Goal: Information Seeking & Learning: Find specific fact

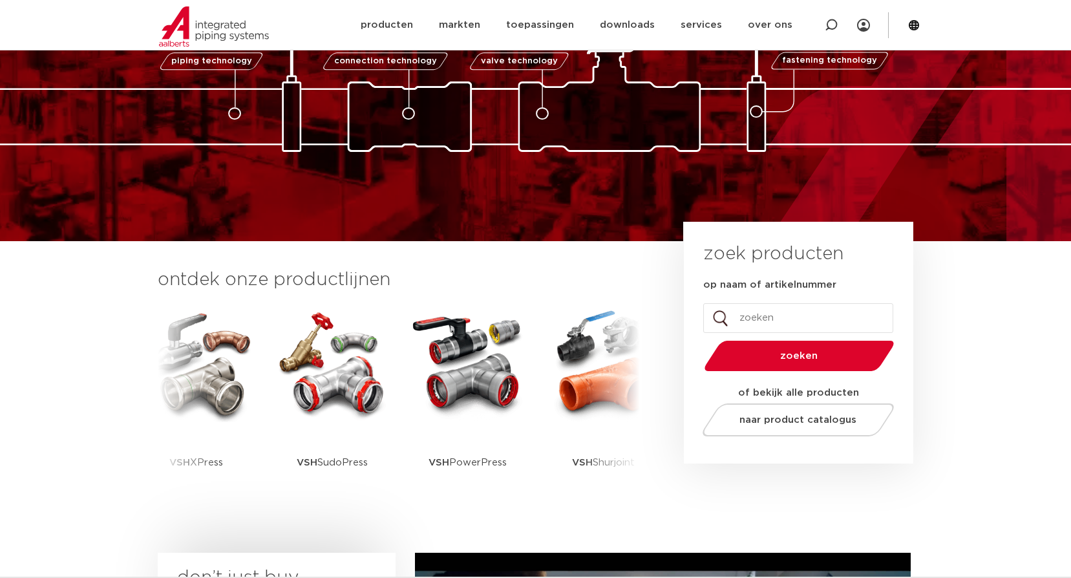
scroll to position [129, 0]
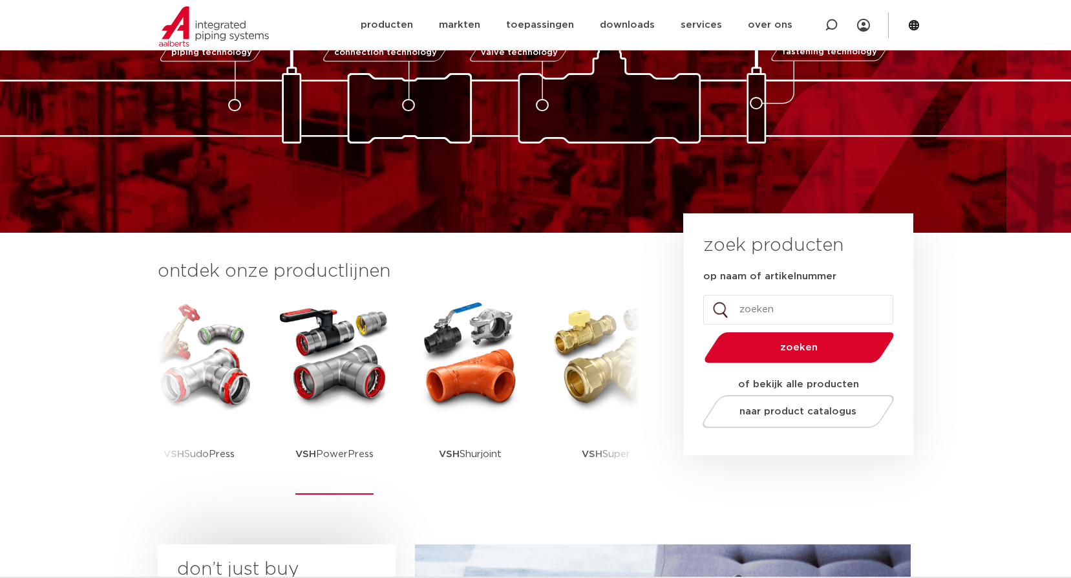
click at [335, 364] on img at bounding box center [335, 355] width 116 height 116
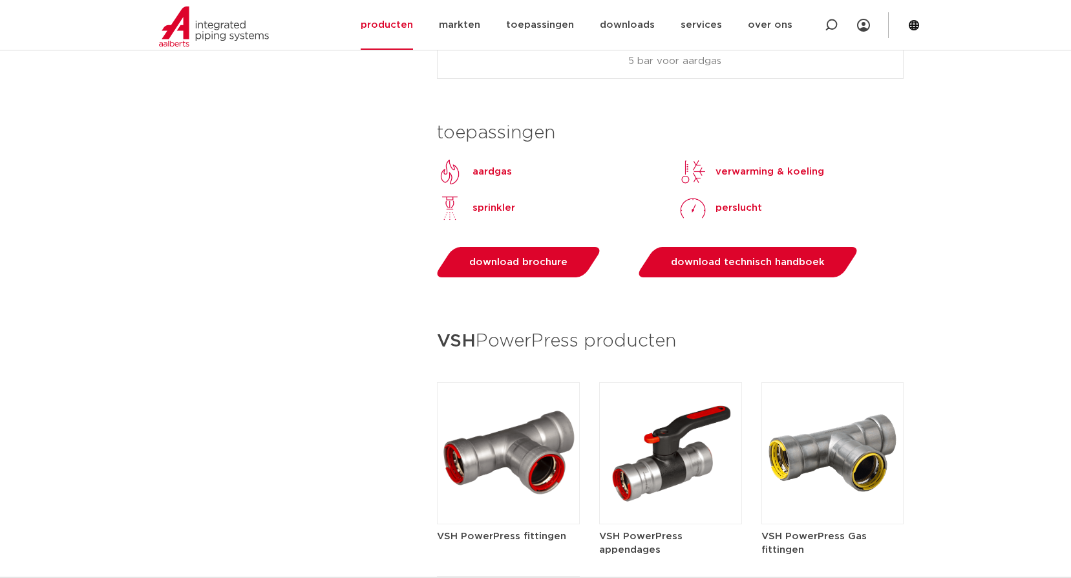
scroll to position [1487, 0]
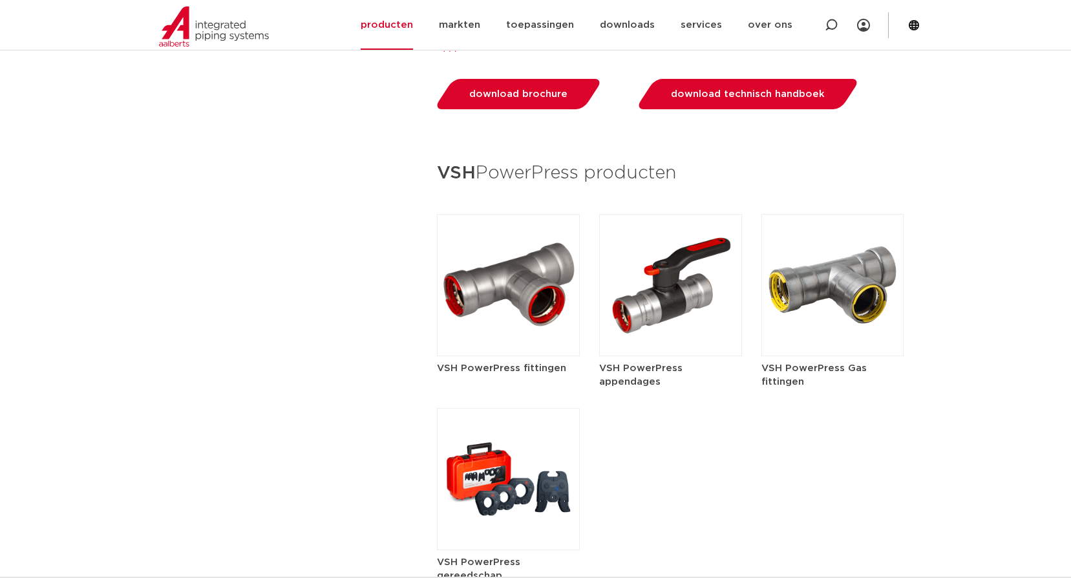
click at [503, 275] on img at bounding box center [508, 285] width 143 height 142
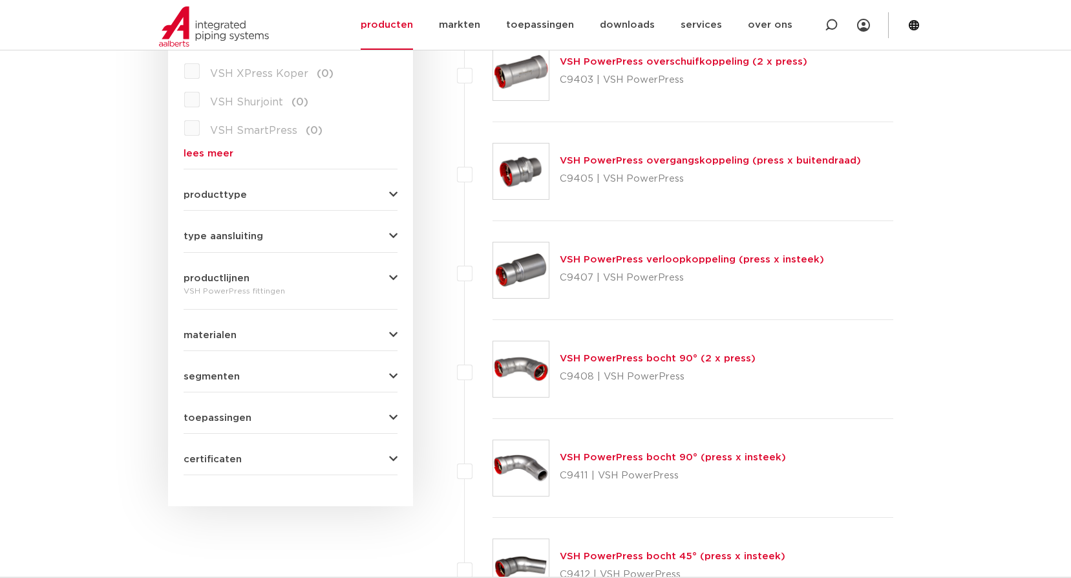
scroll to position [453, 0]
click at [723, 462] on link "VSH PowerPress bocht 90° (press x insteek)" at bounding box center [673, 459] width 226 height 10
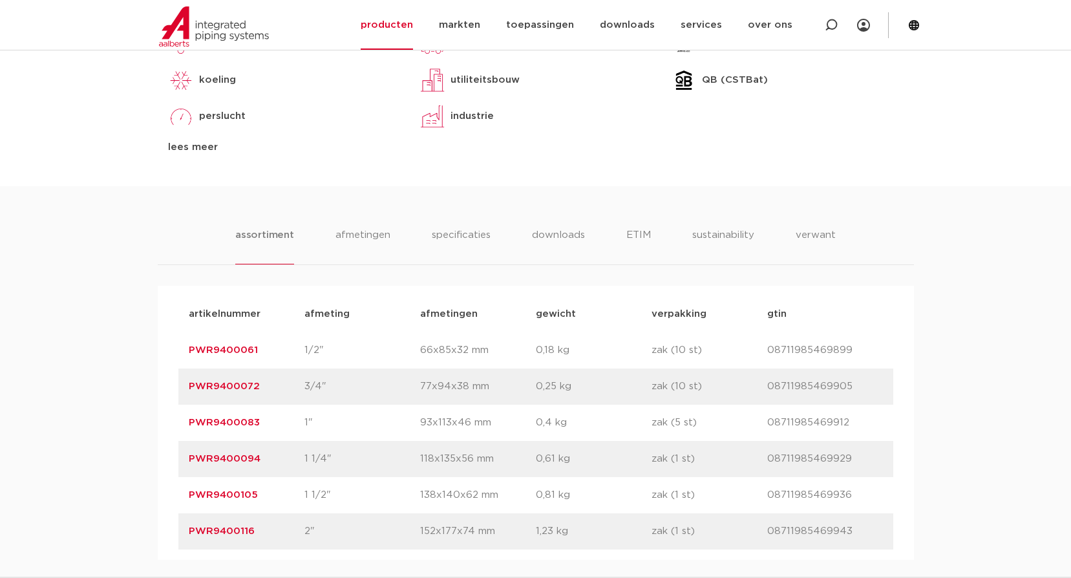
scroll to position [776, 0]
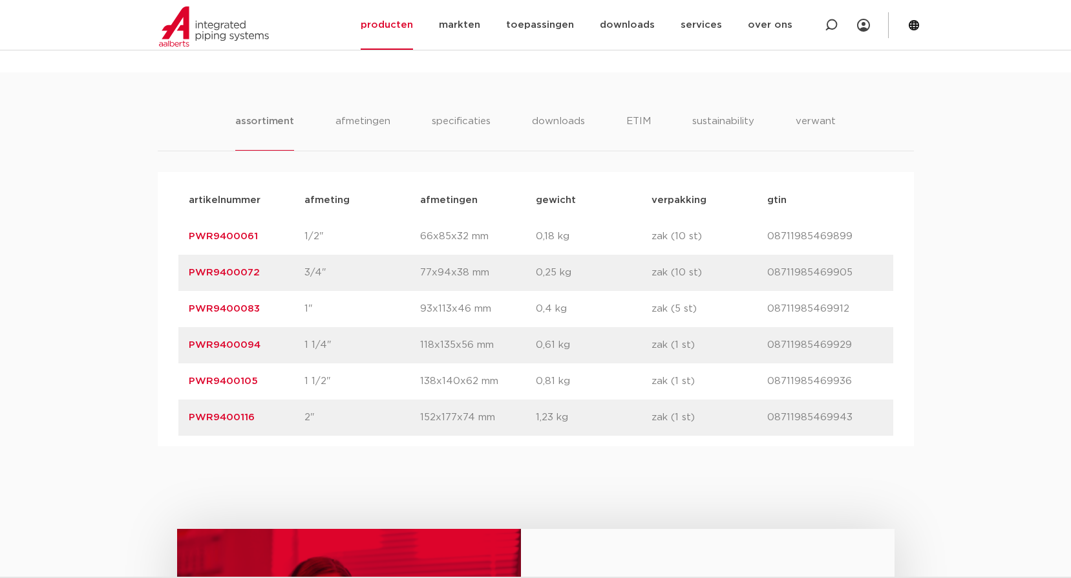
drag, startPoint x: 266, startPoint y: 266, endPoint x: 172, endPoint y: 270, distance: 93.8
click at [172, 270] on div "artikelnummer afmeting afmetingen gewicht verpakking gtin artikelnummer PWR9400…" at bounding box center [536, 309] width 756 height 274
copy link "PWR9400072"
drag, startPoint x: 274, startPoint y: 383, endPoint x: 142, endPoint y: 383, distance: 131.9
click at [142, 383] on div "assortiment afmetingen specificaties downloads ETIM sustainability verwant asso…" at bounding box center [535, 259] width 1071 height 374
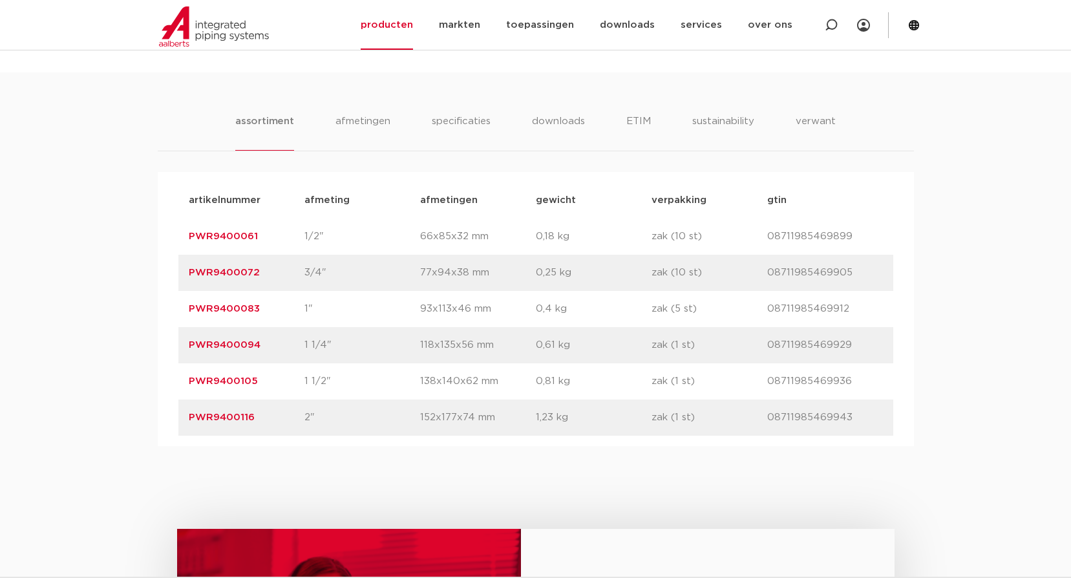
copy link "PWR9400105"
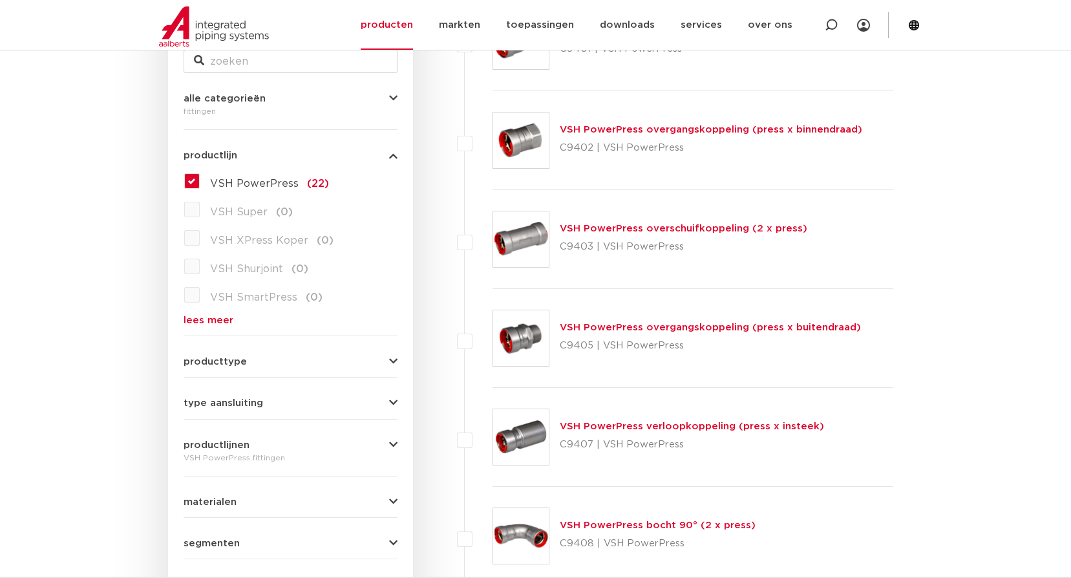
scroll to position [130, 0]
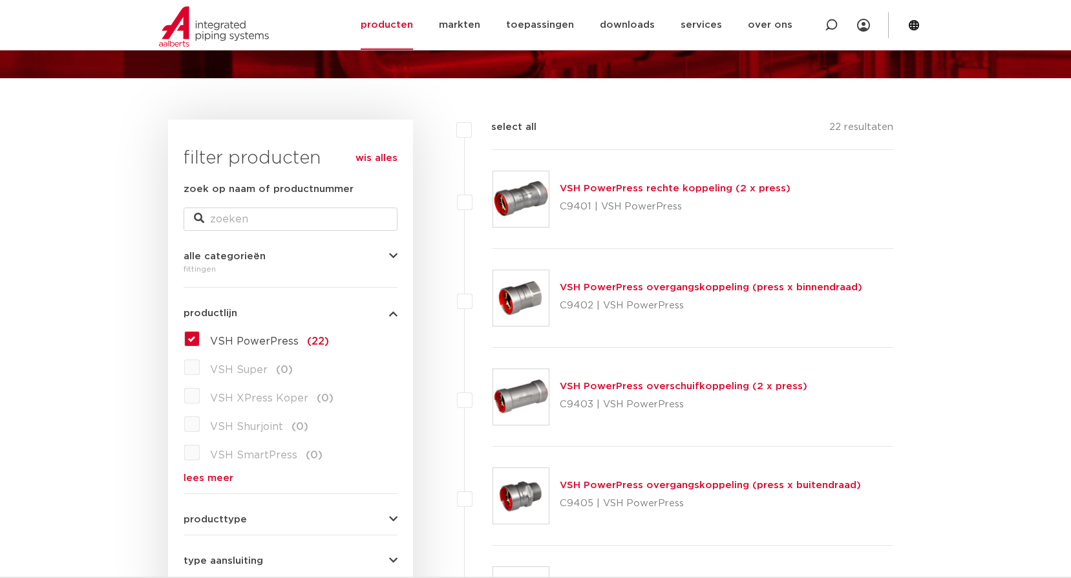
drag, startPoint x: 653, startPoint y: 290, endPoint x: 650, endPoint y: 283, distance: 7.6
click at [653, 290] on link "VSH PowerPress overgangskoppeling (press x binnendraad)" at bounding box center [711, 287] width 303 height 10
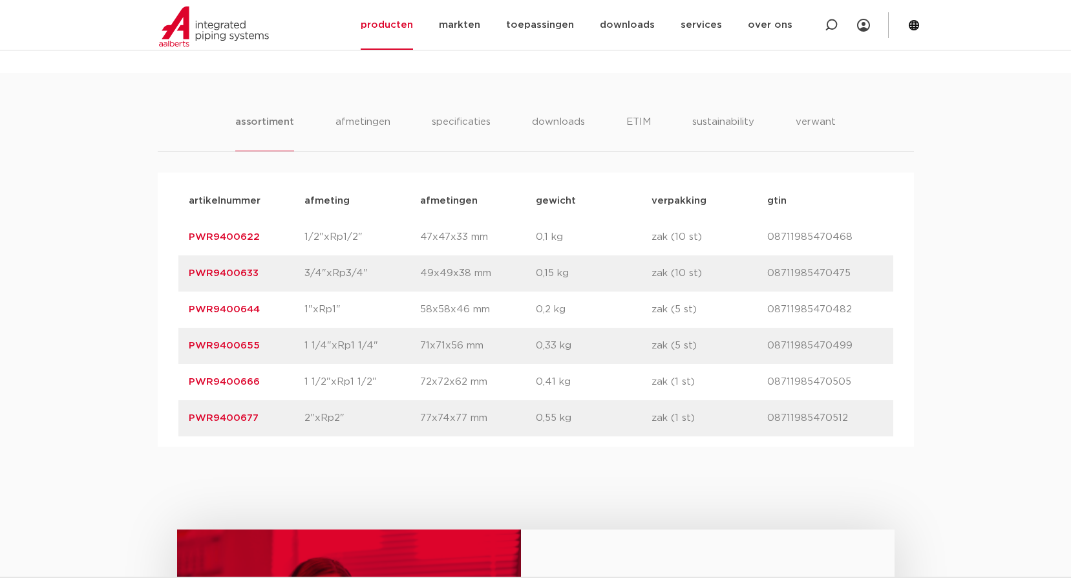
scroll to position [776, 0]
drag, startPoint x: 284, startPoint y: 379, endPoint x: 119, endPoint y: 381, distance: 164.9
click at [119, 381] on div "assortiment afmetingen specificaties downloads ETIM sustainability verwant asso…" at bounding box center [535, 259] width 1071 height 374
copy link "PWR9400666"
drag, startPoint x: 258, startPoint y: 271, endPoint x: 119, endPoint y: 269, distance: 139.0
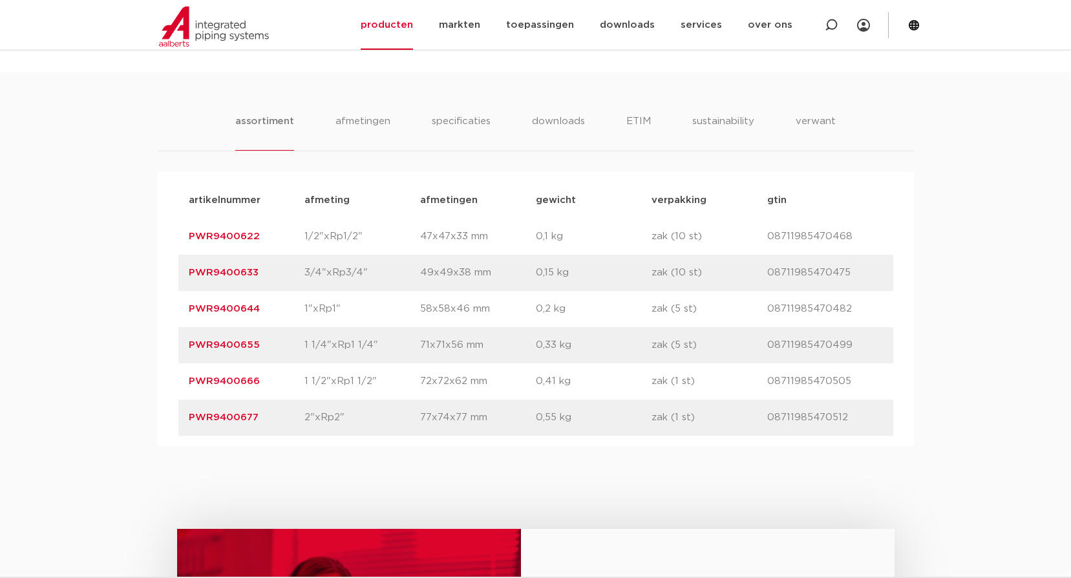
click at [119, 269] on div "assortiment afmetingen specificaties downloads ETIM sustainability verwant asso…" at bounding box center [535, 259] width 1071 height 374
copy link "PWR9400633"
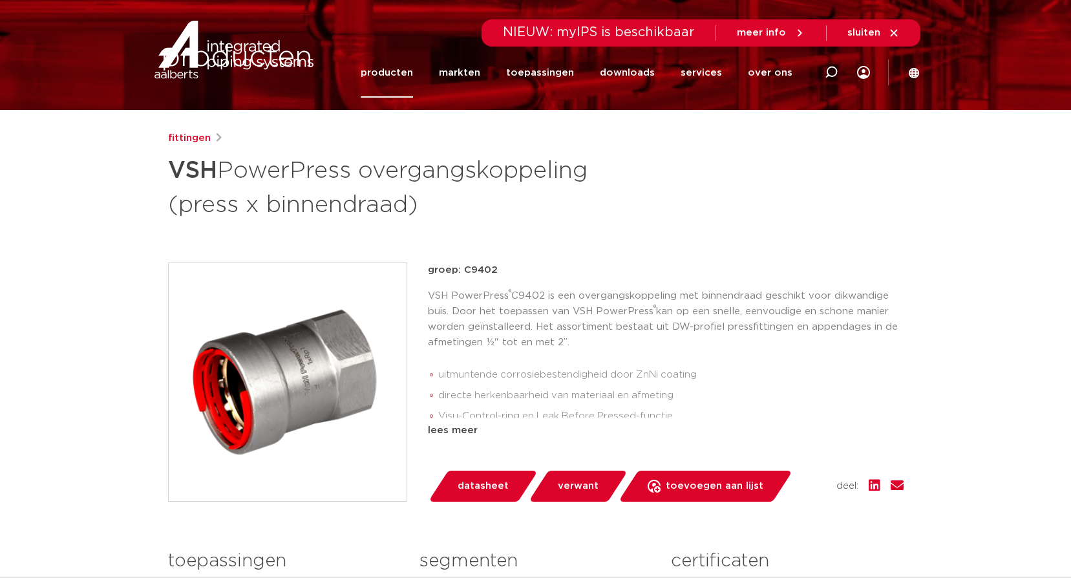
scroll to position [0, 0]
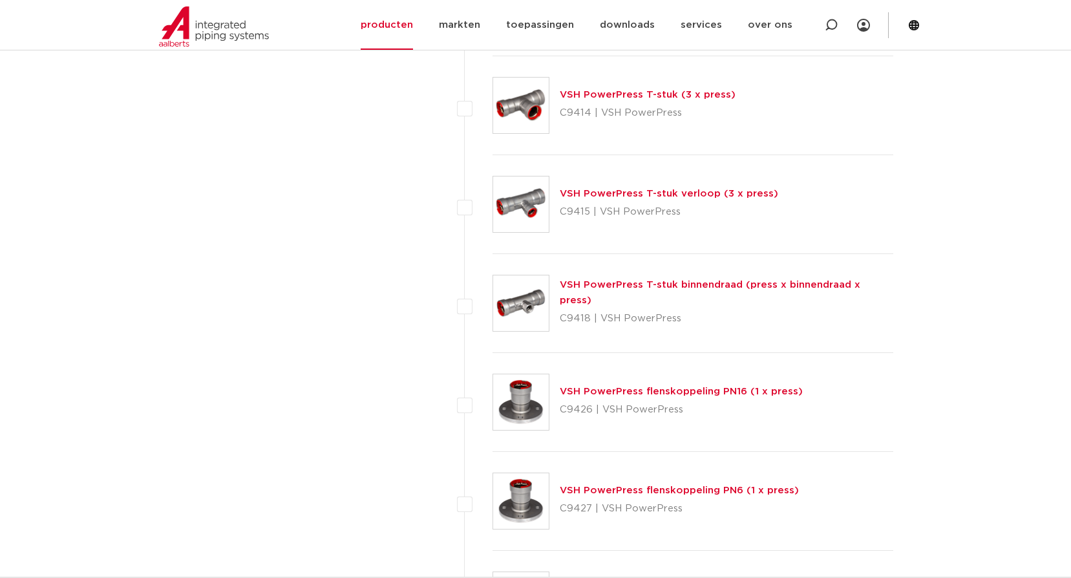
scroll to position [1100, 0]
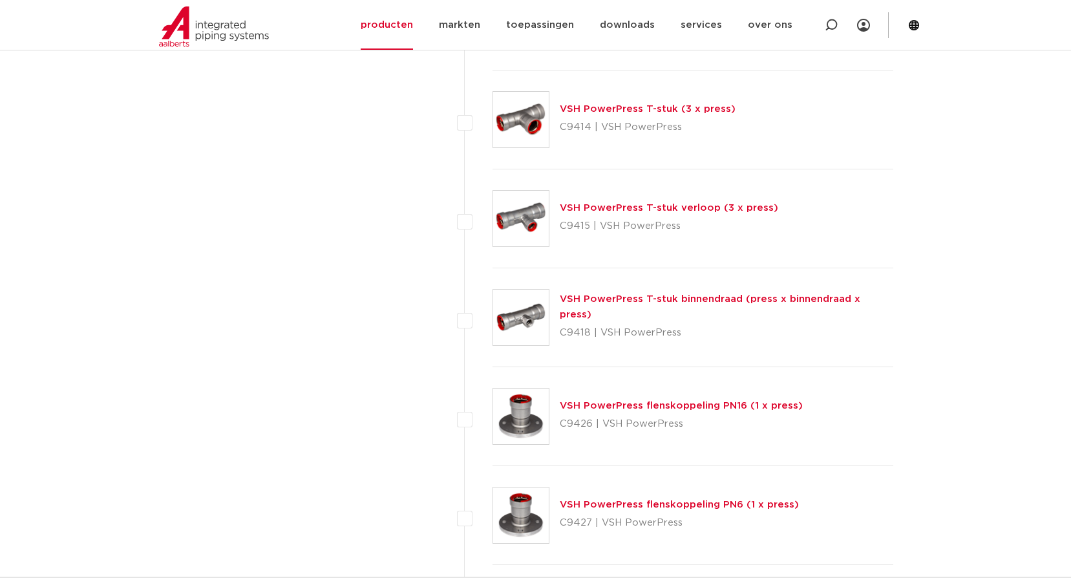
click at [810, 314] on div "VSH PowerPress T-stuk binnendraad (press x binnendraad x press) C9418 | VSH Pow…" at bounding box center [727, 318] width 334 height 52
click at [669, 303] on link "VSH PowerPress T-stuk binnendraad (press x binnendraad x press)" at bounding box center [710, 306] width 301 height 25
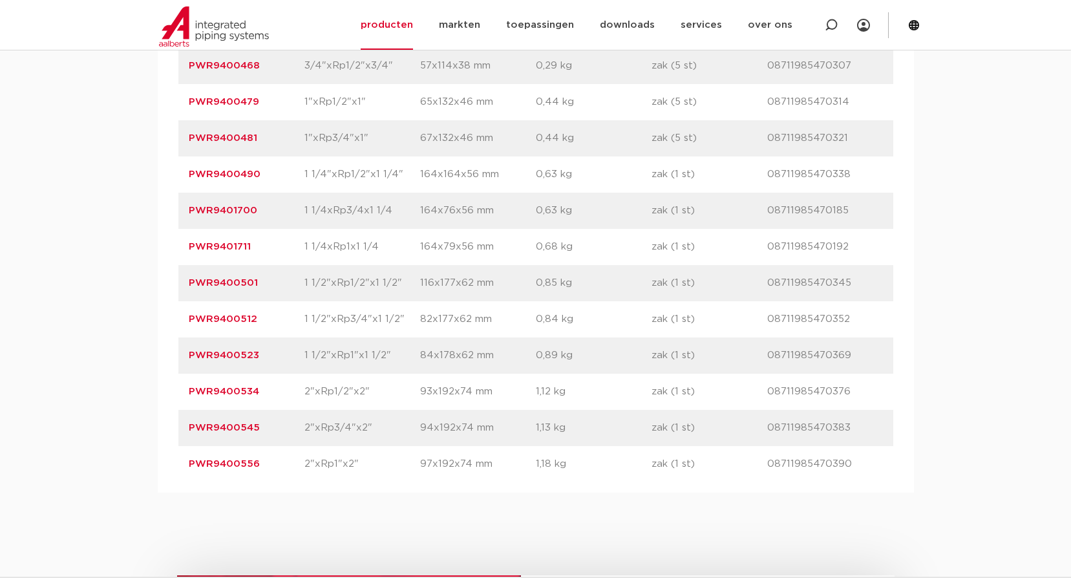
scroll to position [970, 0]
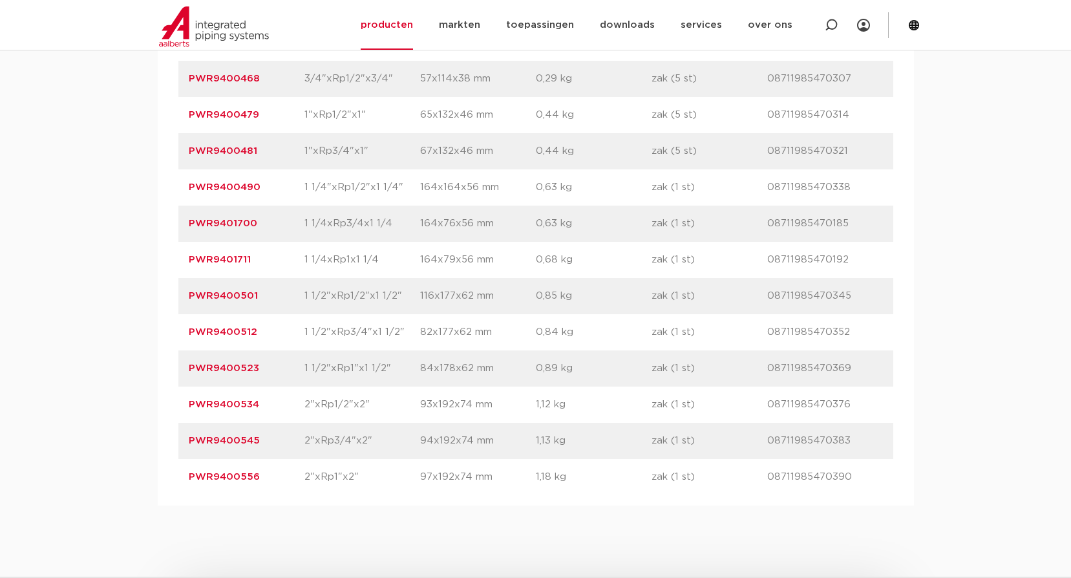
drag, startPoint x: 265, startPoint y: 298, endPoint x: 172, endPoint y: 301, distance: 93.1
click at [172, 301] on div "artikelnummer afmeting [GEOGRAPHIC_DATA] gewicht verpakking gtin artikelnummer …" at bounding box center [536, 241] width 756 height 527
copy link "PWR9400501"
click at [111, 190] on div "assortiment [GEOGRAPHIC_DATA] specificaties downloads ETIM sustainability verwa…" at bounding box center [535, 191] width 1071 height 627
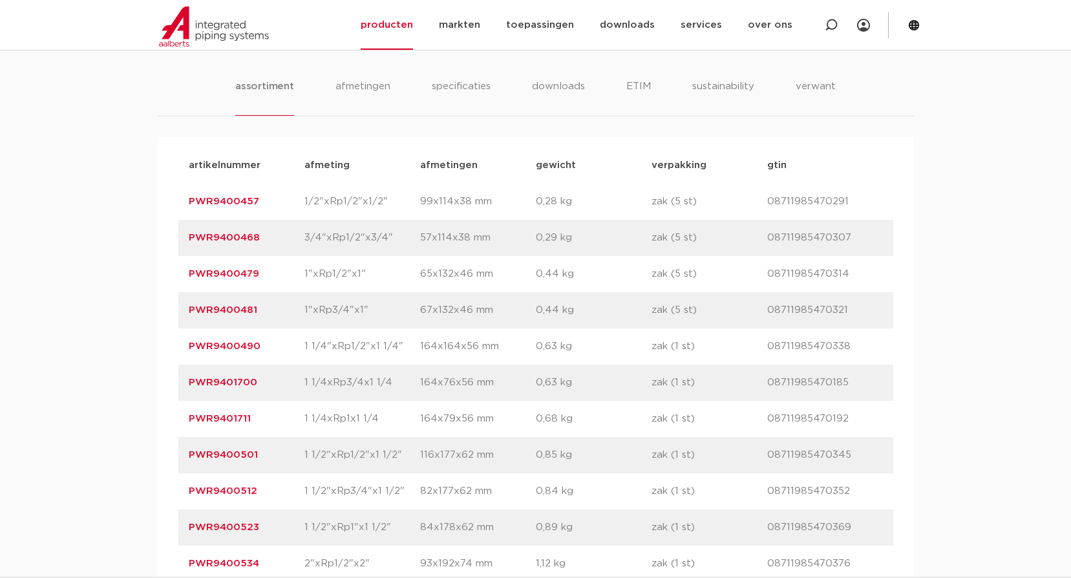
scroll to position [840, 0]
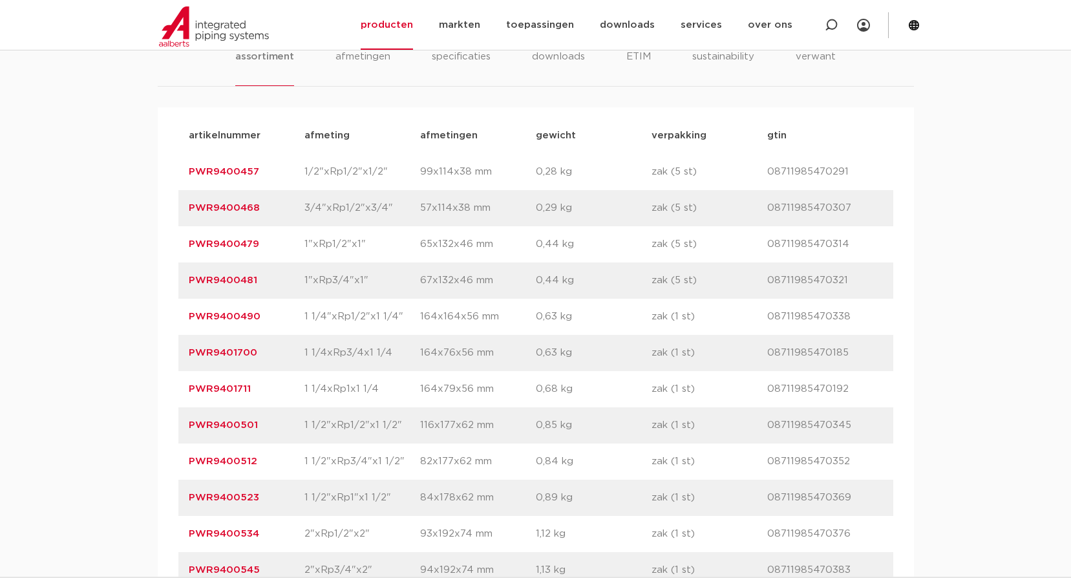
drag, startPoint x: 282, startPoint y: 204, endPoint x: 116, endPoint y: 209, distance: 166.9
click at [116, 209] on div "assortiment [GEOGRAPHIC_DATA] specificaties downloads ETIM sustainability verwa…" at bounding box center [535, 321] width 1071 height 627
copy link "PWR9400468"
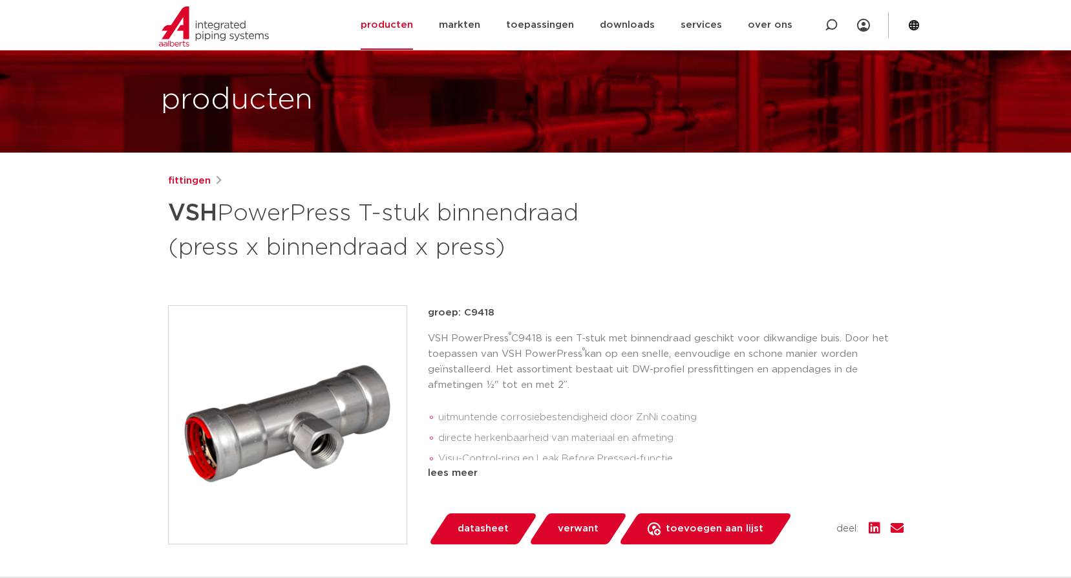
scroll to position [0, 0]
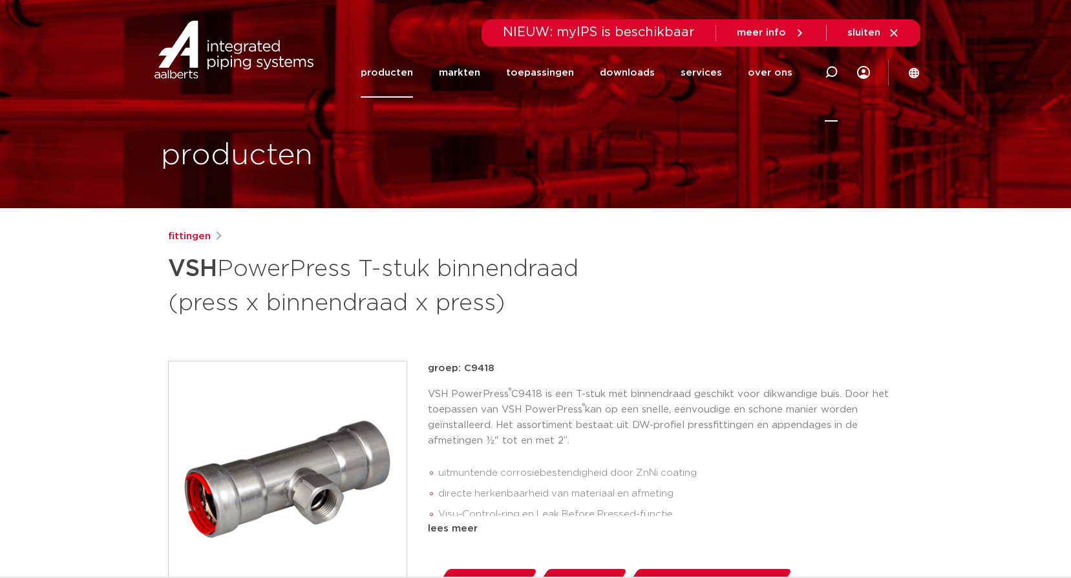
click at [833, 72] on icon at bounding box center [831, 72] width 13 height 13
type input "dubbel nippel"
click button "Zoeken" at bounding box center [0, 0] width 0 height 0
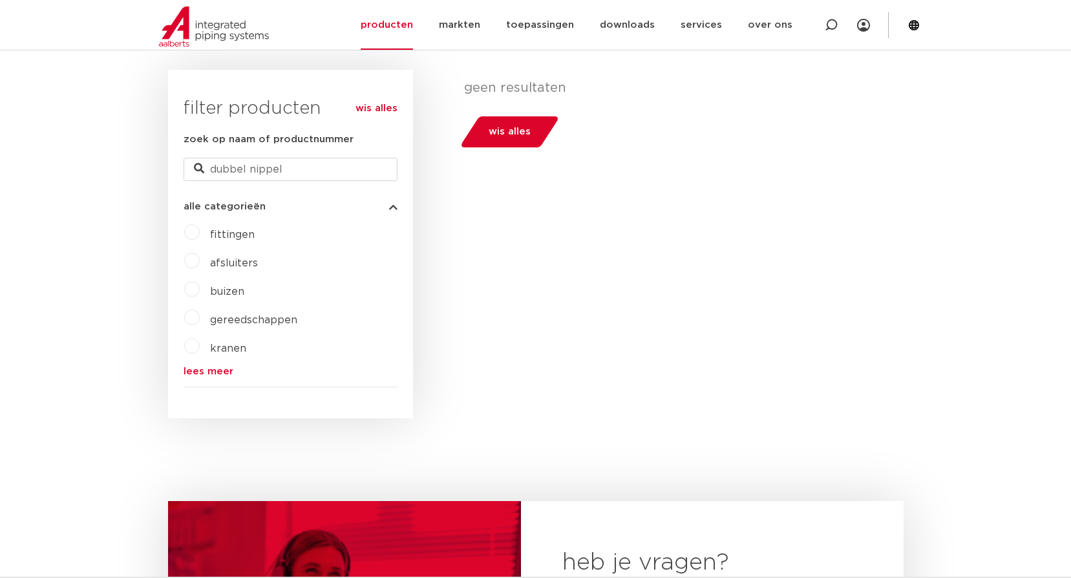
scroll to position [323, 0]
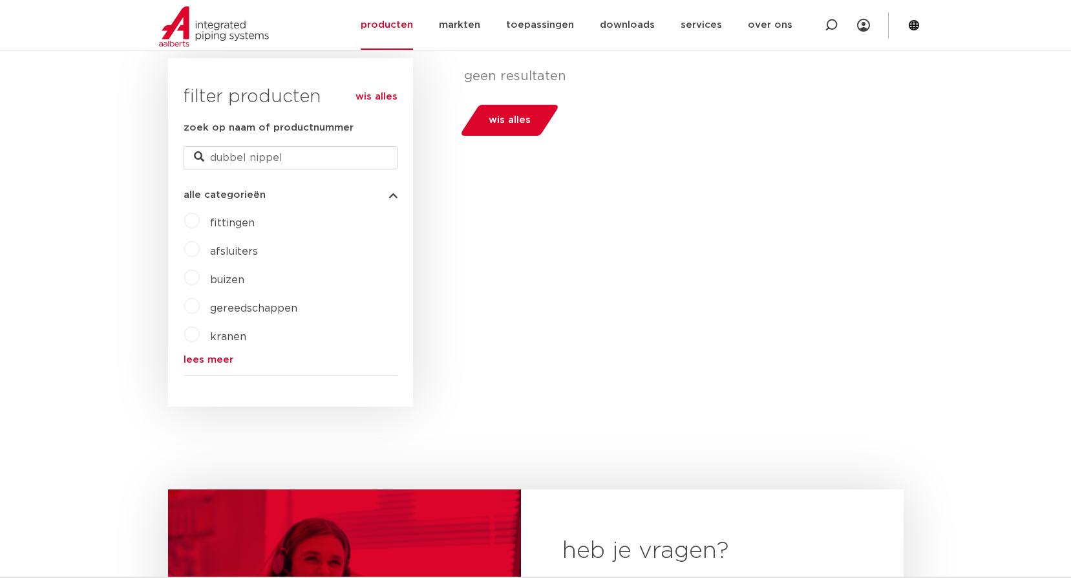
click at [237, 222] on span "fittingen" at bounding box center [232, 223] width 45 height 10
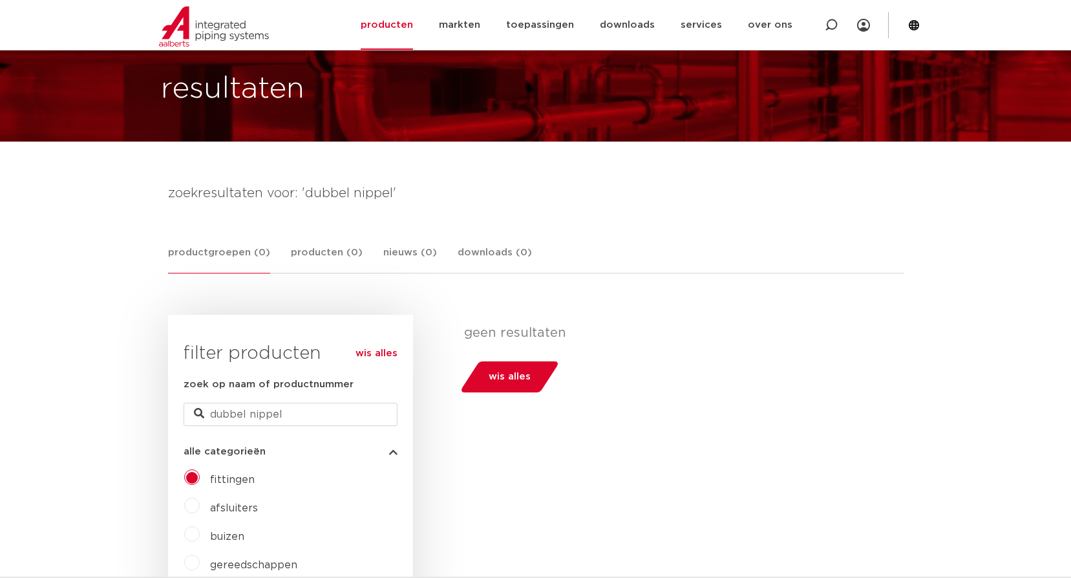
scroll to position [65, 0]
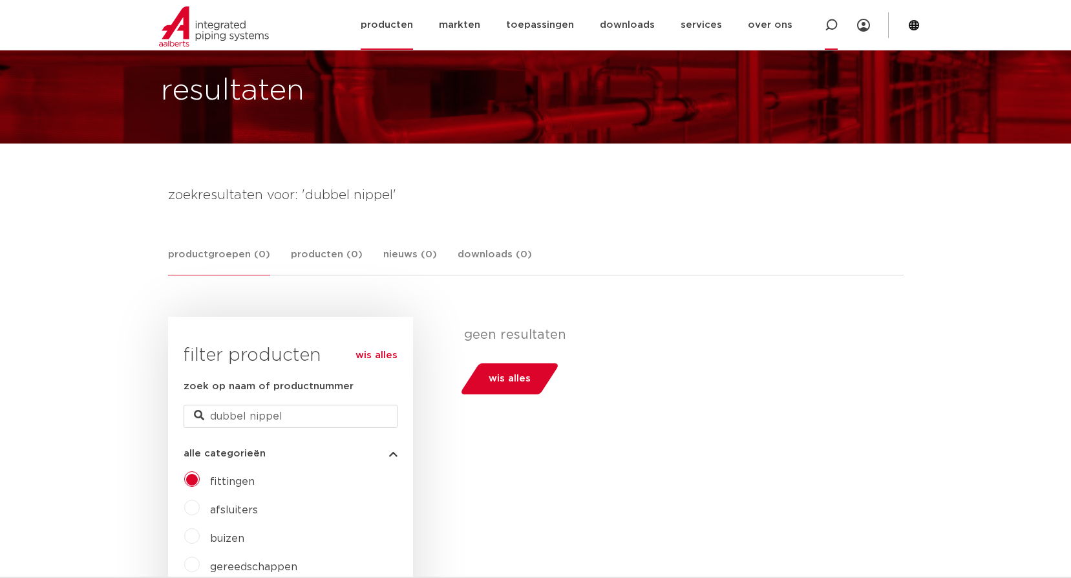
click at [836, 19] on icon at bounding box center [831, 25] width 13 height 13
click at [520, 16] on input "Zoeken" at bounding box center [638, 24] width 407 height 26
type input "nippel"
click button "Zoeken" at bounding box center [0, 0] width 0 height 0
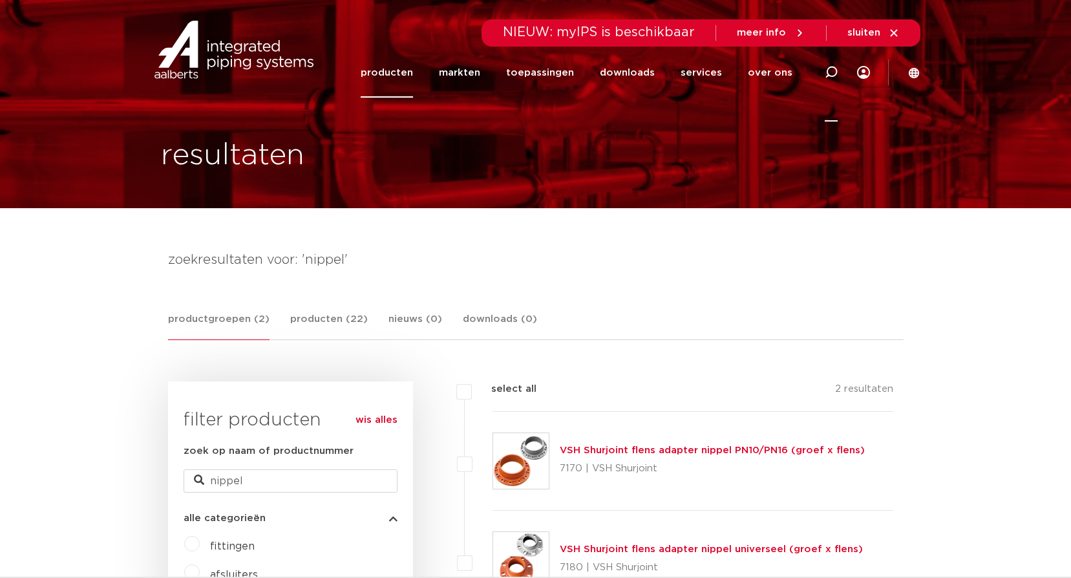
click at [828, 67] on icon at bounding box center [831, 72] width 13 height 13
type input "1/2 x 1/2"
click button "Zoeken" at bounding box center [0, 0] width 0 height 0
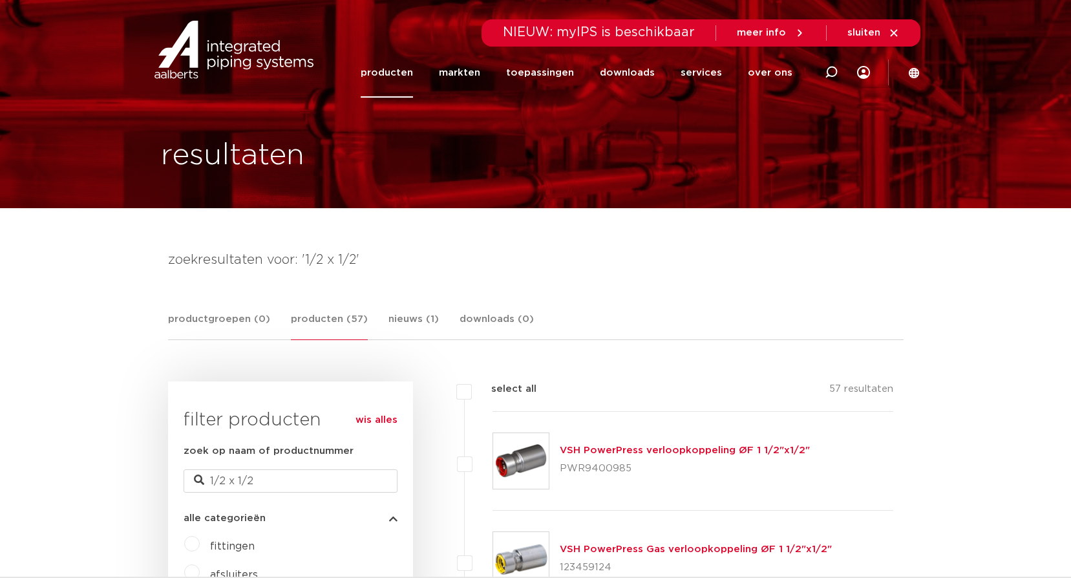
click at [404, 68] on link "producten" at bounding box center [387, 73] width 52 height 50
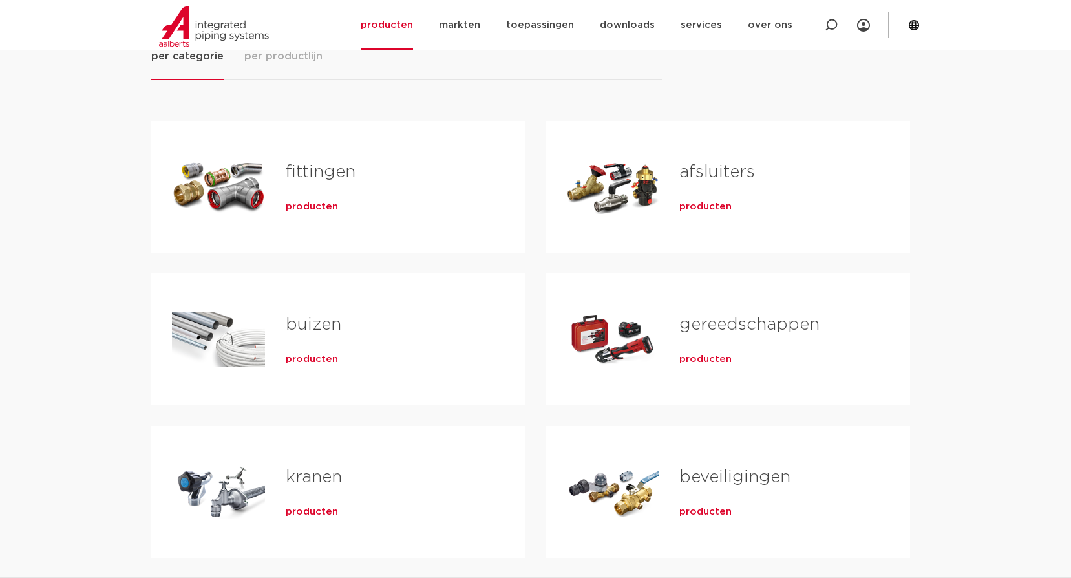
scroll to position [194, 0]
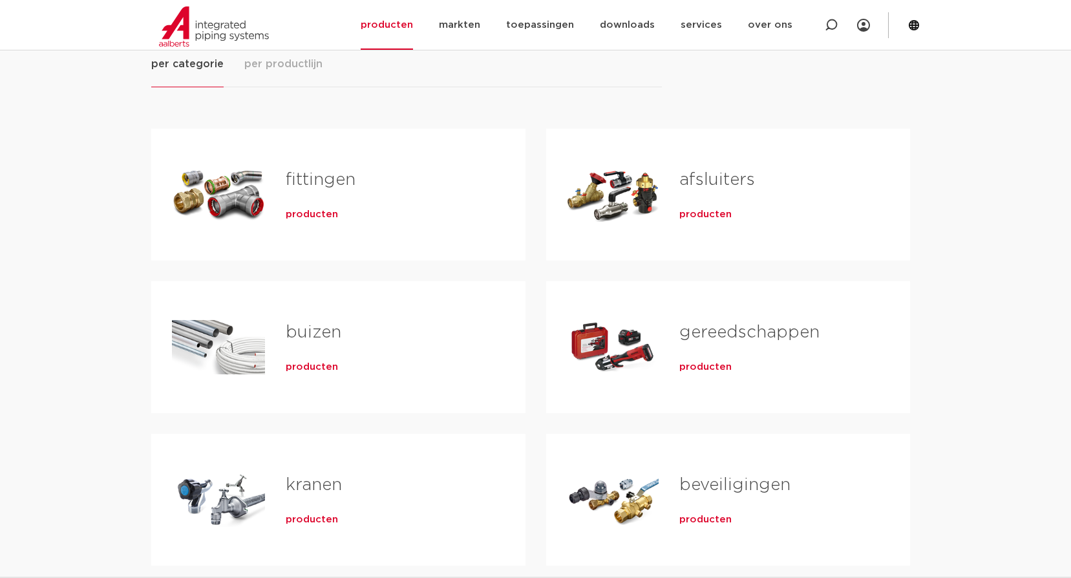
click at [305, 211] on span "producten" at bounding box center [312, 214] width 52 height 13
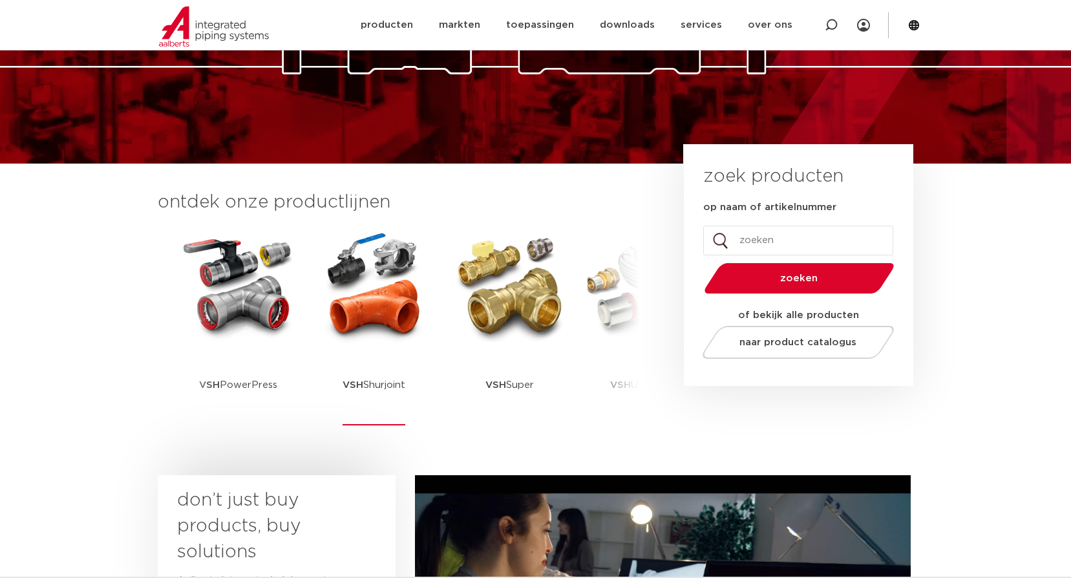
scroll to position [194, 0]
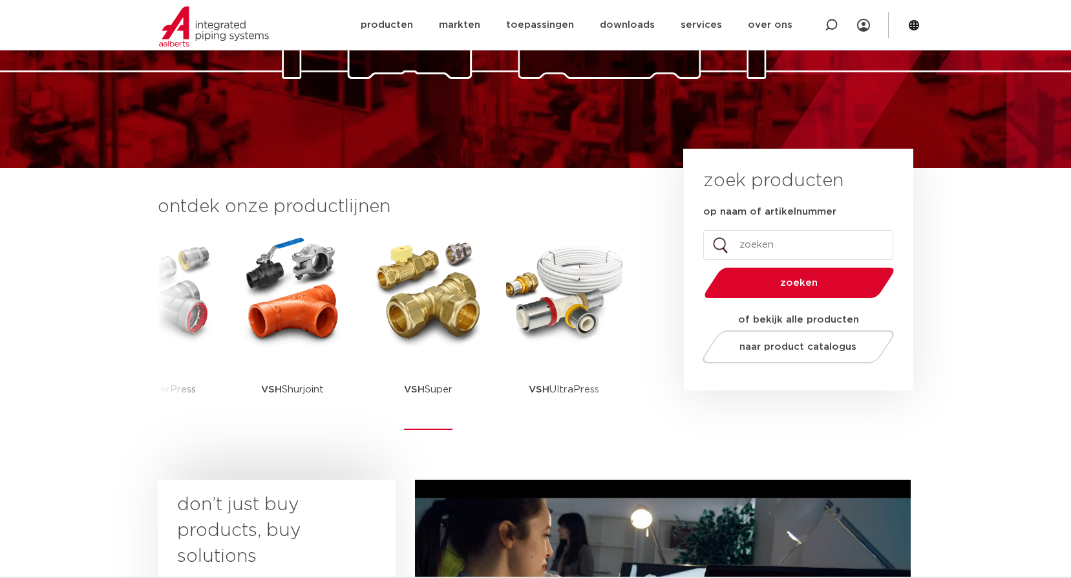
click at [421, 319] on img at bounding box center [428, 291] width 116 height 116
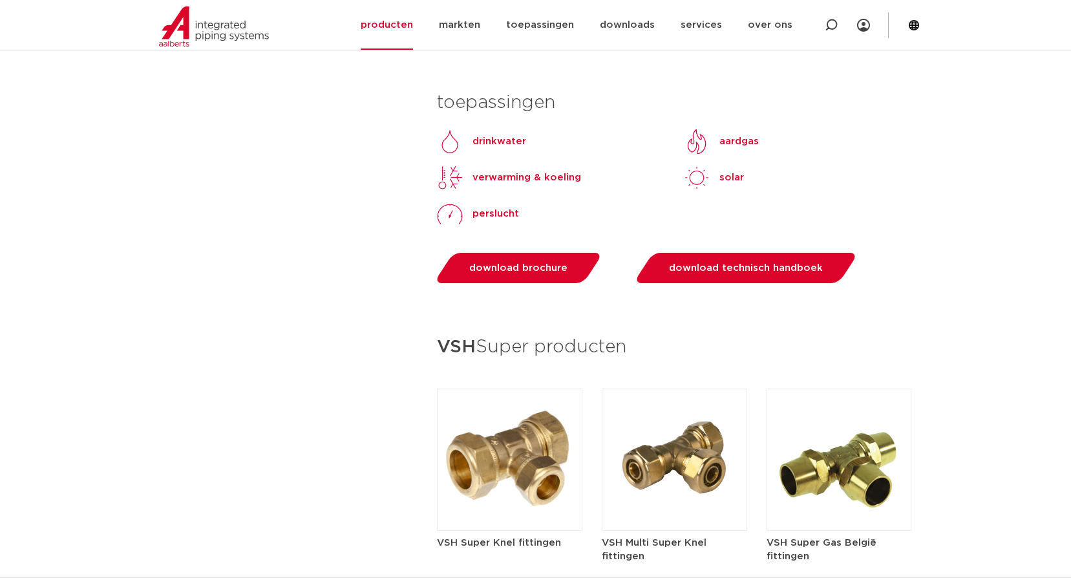
scroll to position [1810, 0]
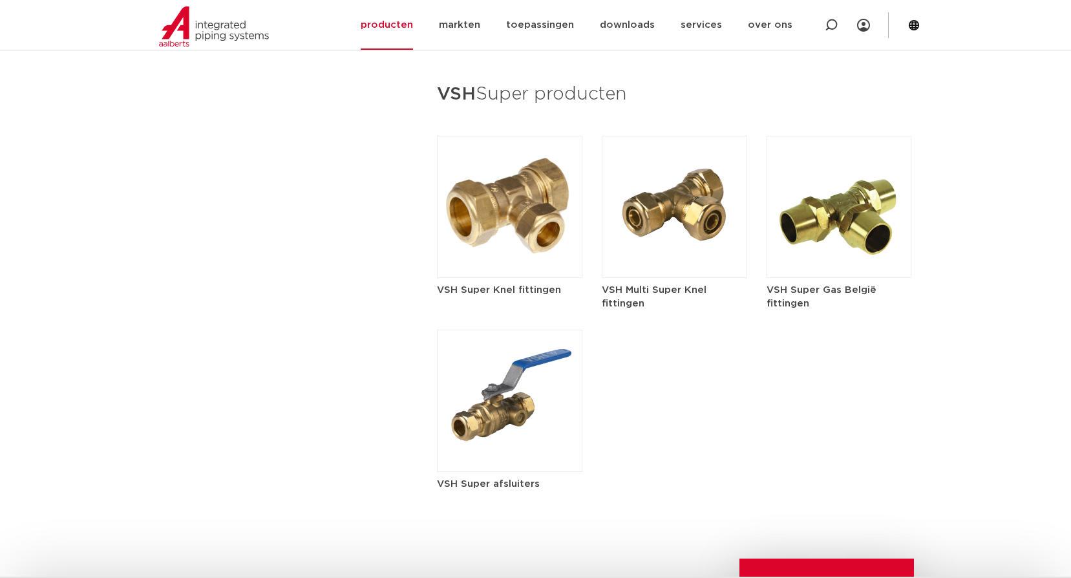
click at [538, 211] on img at bounding box center [509, 207] width 145 height 142
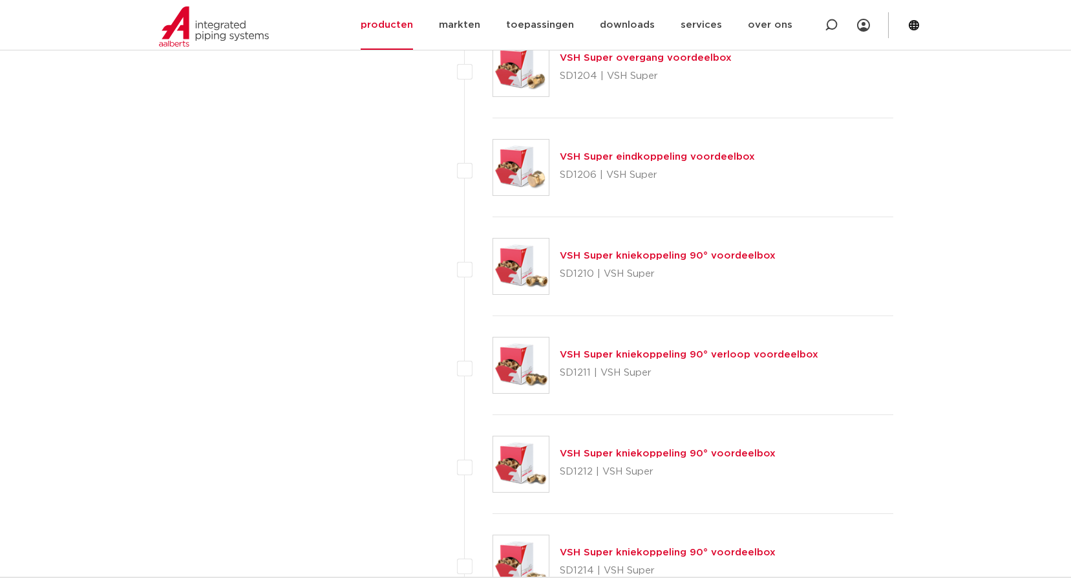
scroll to position [5753, 0]
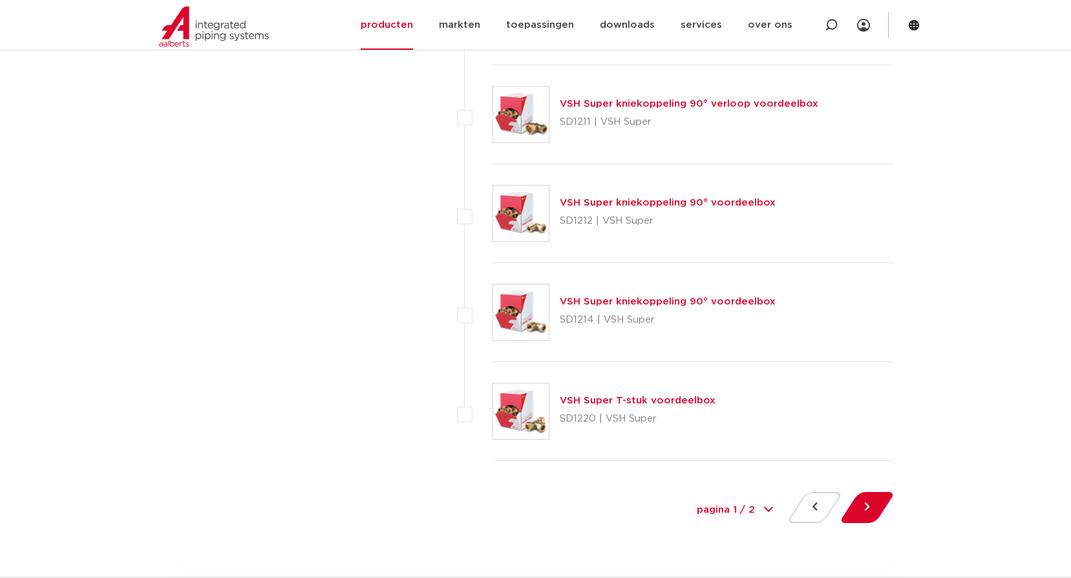
click at [774, 505] on select "pagina 1 / 2 1 2" at bounding box center [734, 510] width 97 height 29
select select "2"
click at [686, 496] on select "pagina 1 / 2 1 2" at bounding box center [734, 510] width 97 height 29
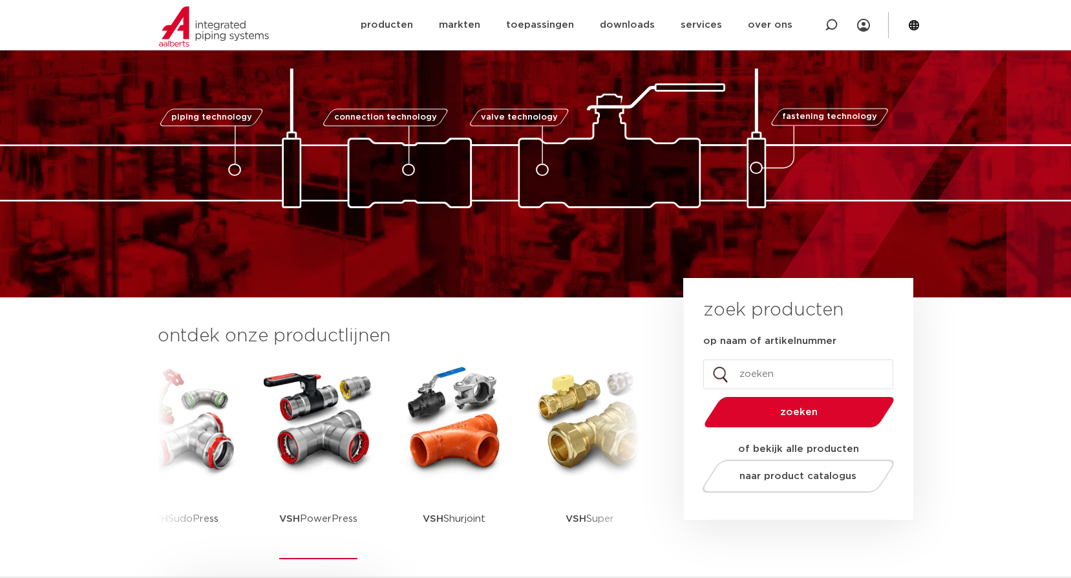
click at [343, 441] on img at bounding box center [319, 420] width 116 height 116
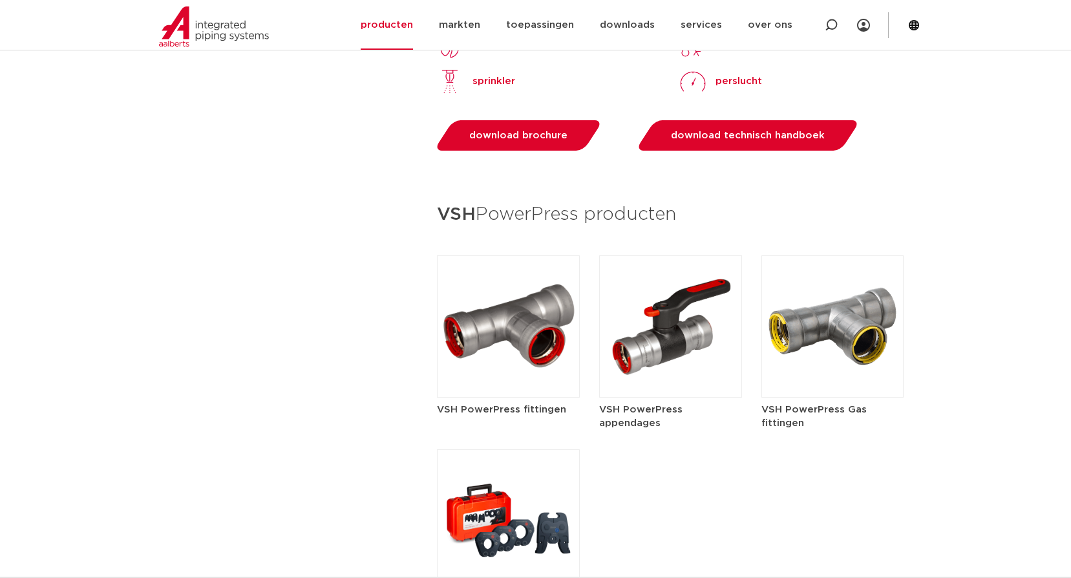
scroll to position [1616, 0]
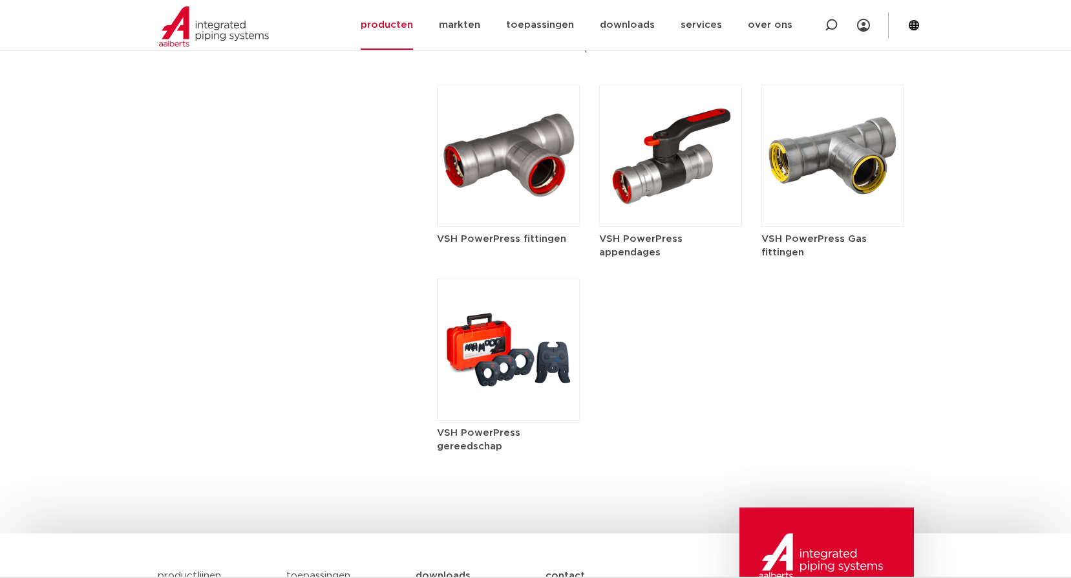
click at [523, 195] on img at bounding box center [508, 156] width 143 height 142
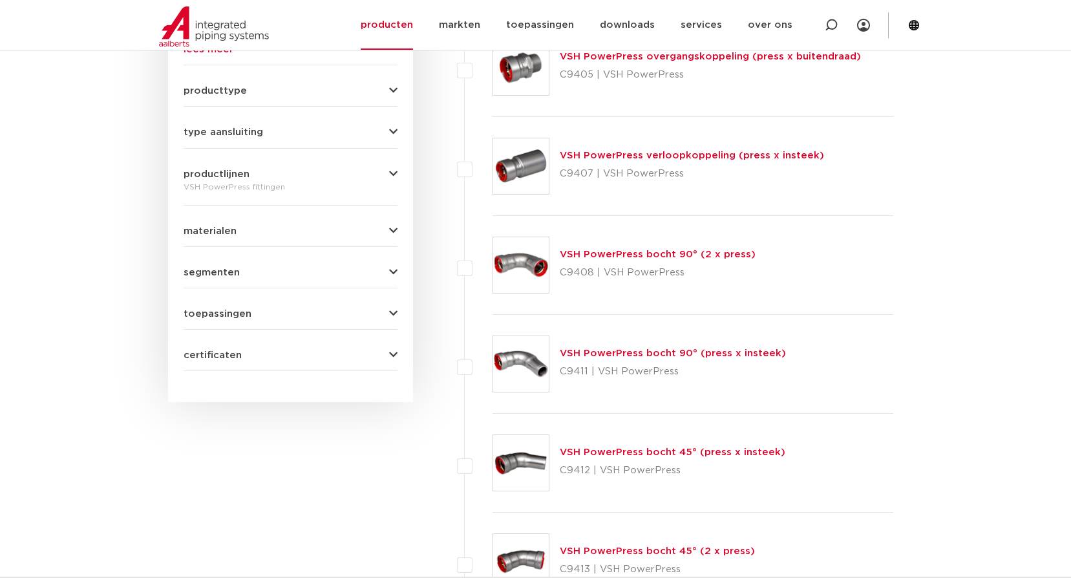
scroll to position [582, 0]
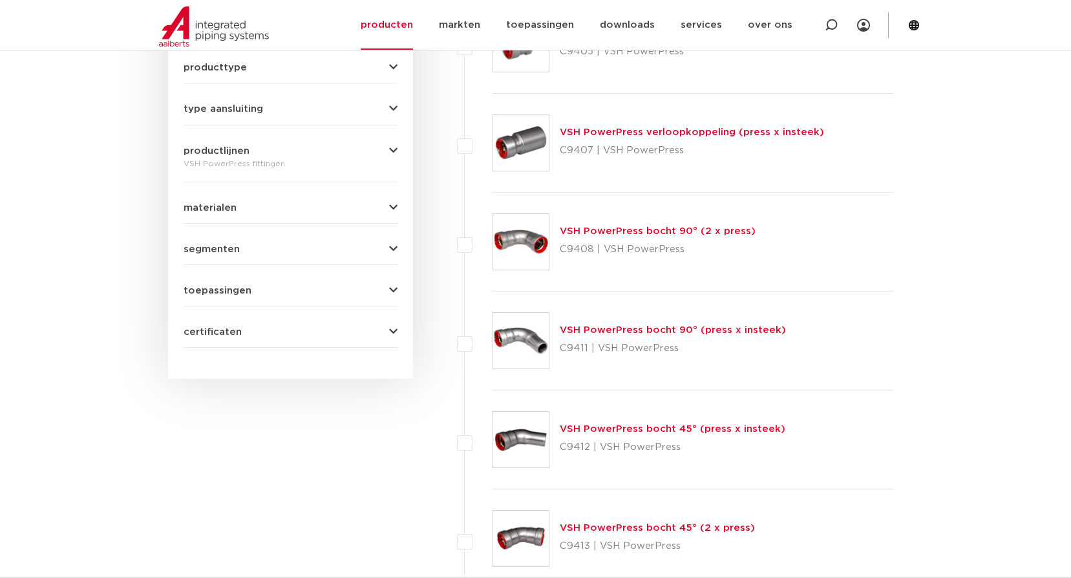
click at [633, 325] on link "VSH PowerPress bocht 90° (press x insteek)" at bounding box center [673, 330] width 226 height 10
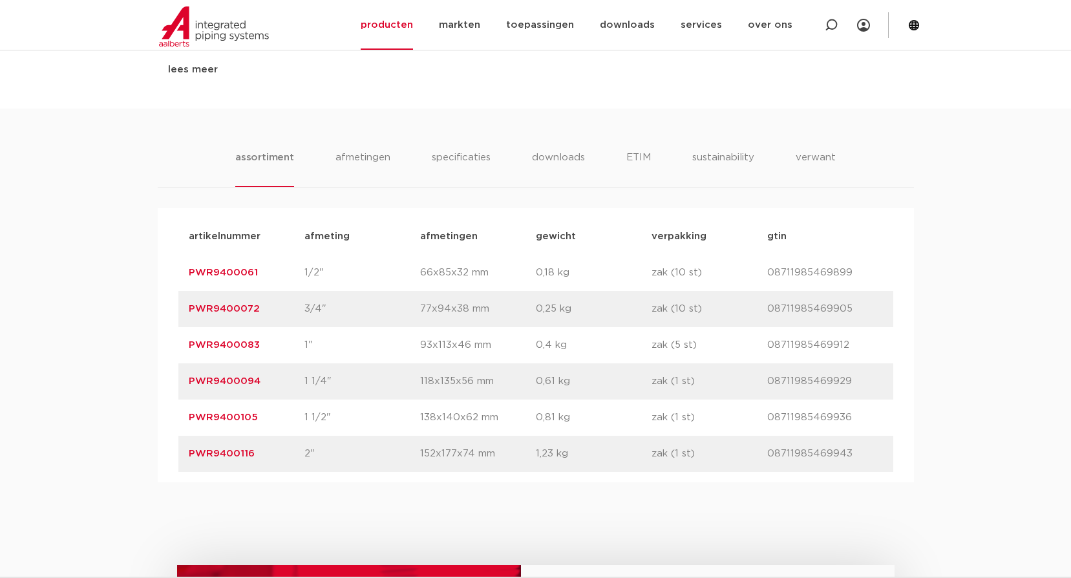
scroll to position [905, 0]
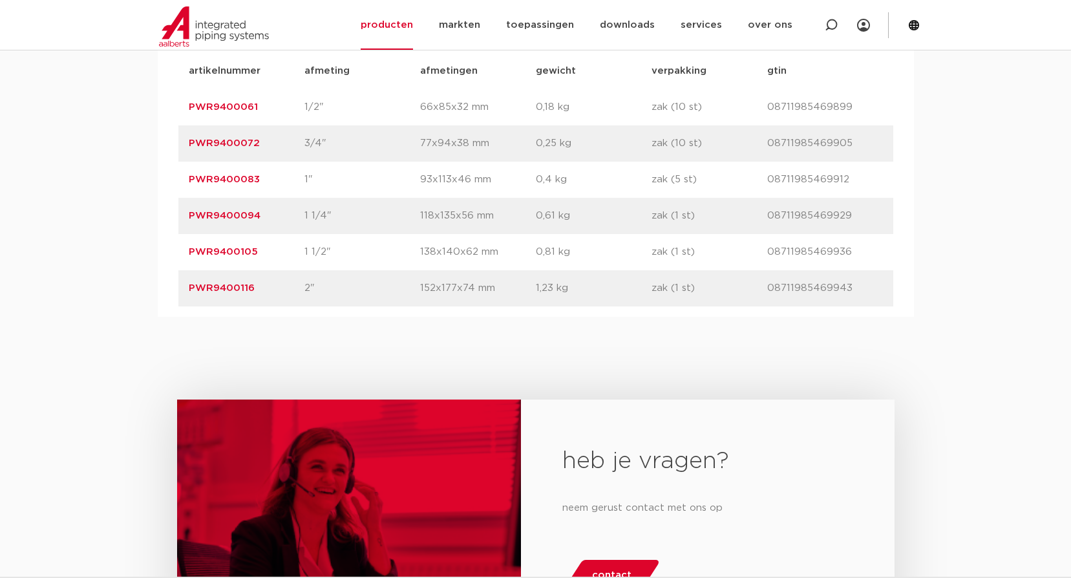
drag, startPoint x: 270, startPoint y: 140, endPoint x: 178, endPoint y: 148, distance: 91.5
click at [178, 148] on div "artikelnummer PWR9400072 afmeting 3/4" [GEOGRAPHIC_DATA] 77x94x38 mm gewicht 0,…" at bounding box center [535, 143] width 715 height 36
copy link "PWR9400072"
drag, startPoint x: 276, startPoint y: 253, endPoint x: 184, endPoint y: 261, distance: 92.7
click at [184, 261] on div "artikelnummer PWR9400105 afmeting 1 1/2" [GEOGRAPHIC_DATA] 138x140x62 mm gewich…" at bounding box center [535, 252] width 715 height 36
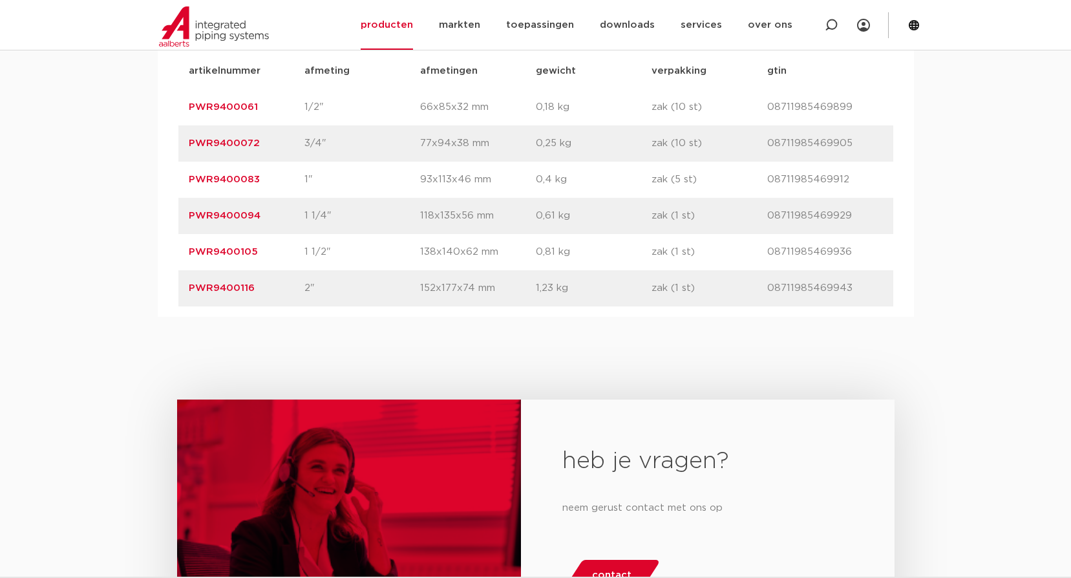
copy link "PWR9400105"
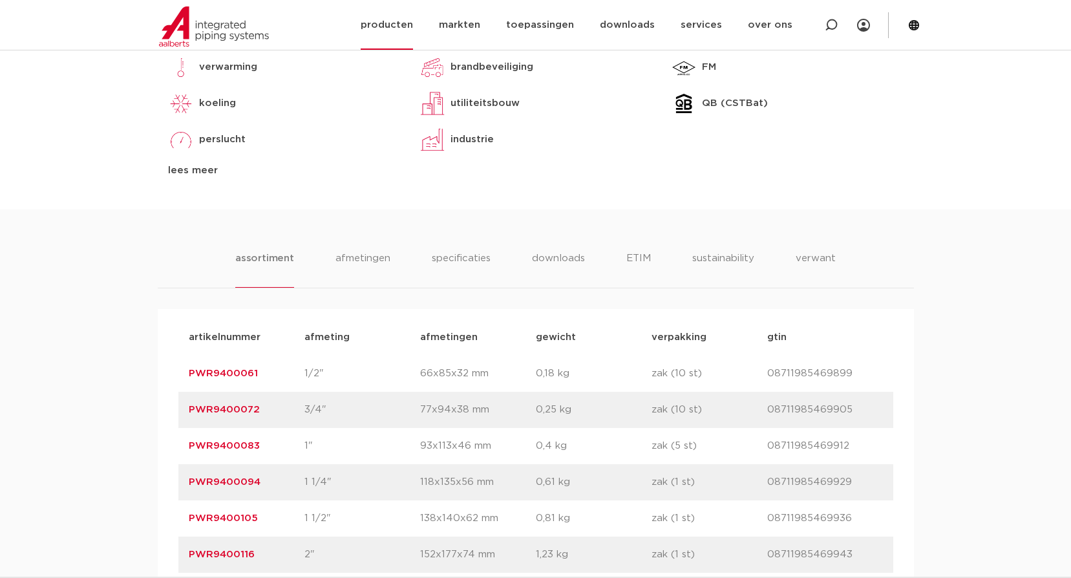
scroll to position [517, 0]
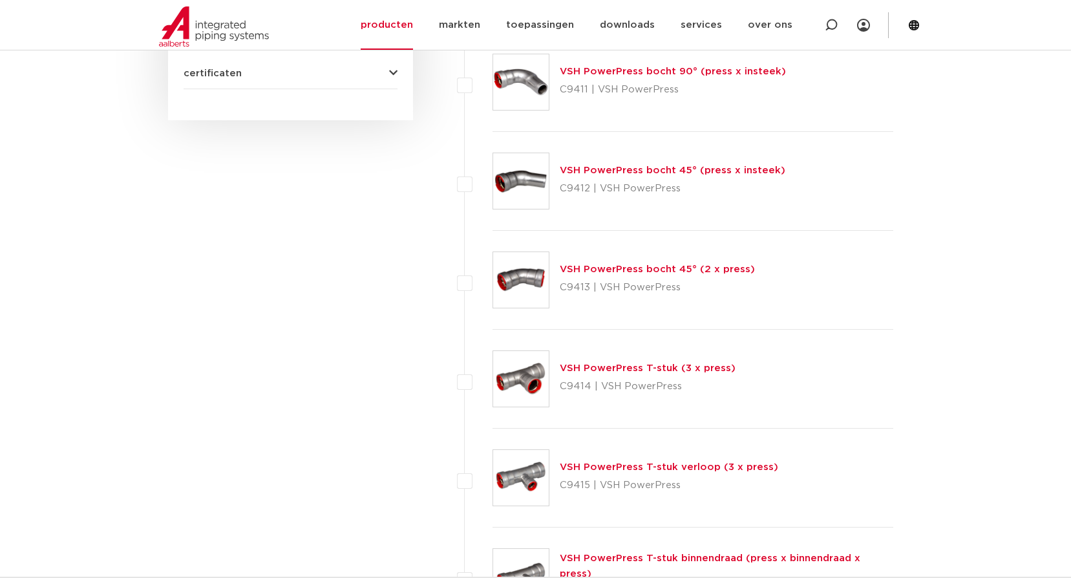
scroll to position [970, 0]
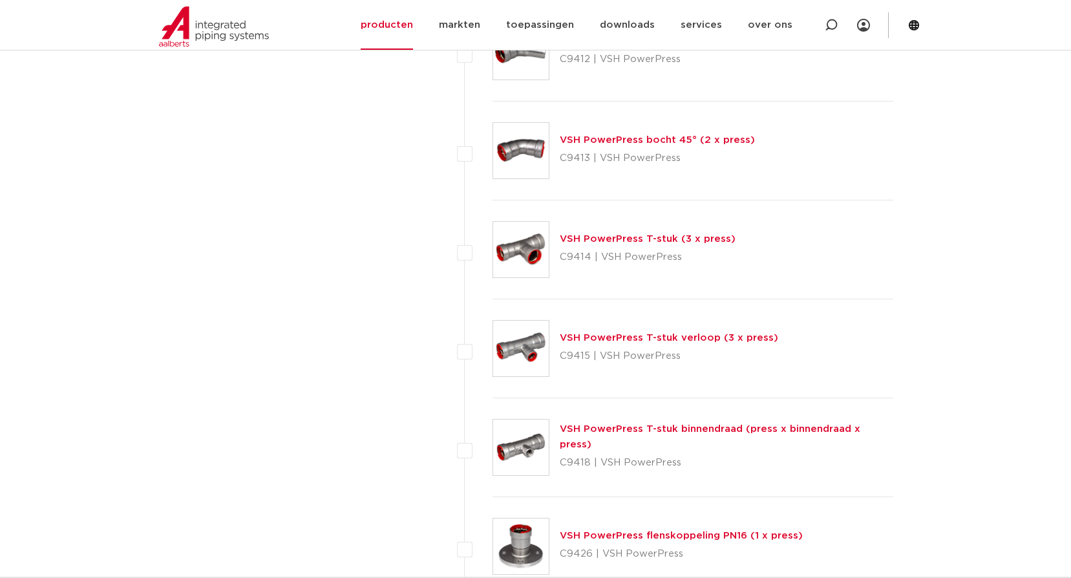
click at [691, 441] on link "VSH PowerPress T-stuk binnendraad (press x binnendraad x press)" at bounding box center [710, 436] width 301 height 25
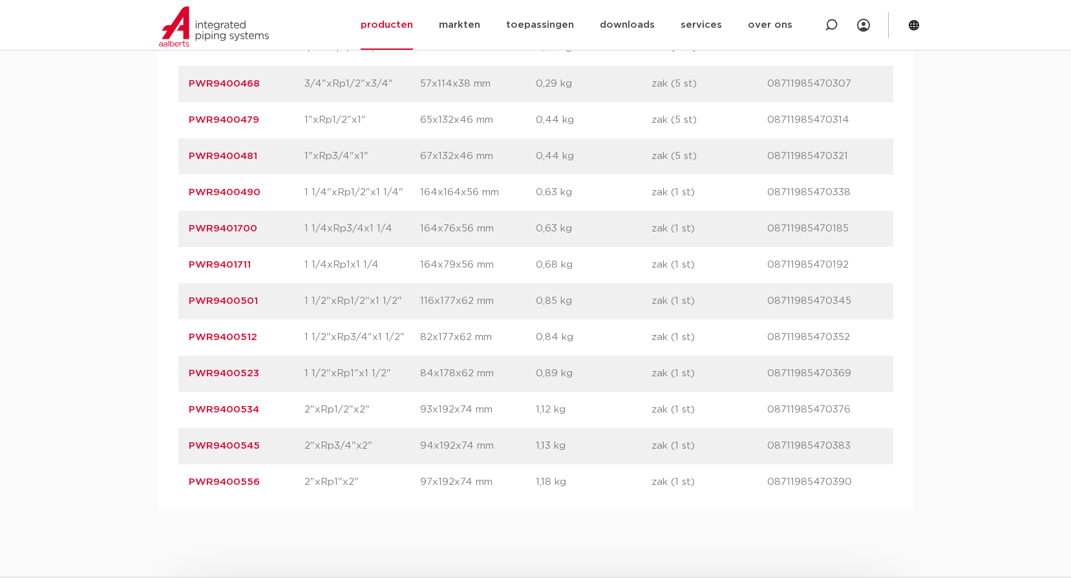
scroll to position [970, 0]
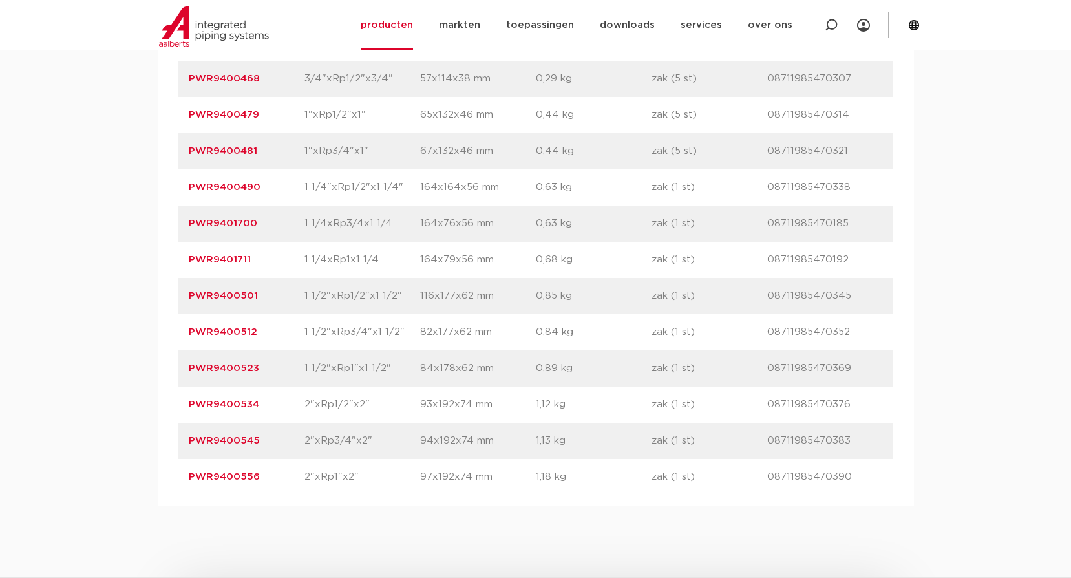
drag, startPoint x: 272, startPoint y: 295, endPoint x: 170, endPoint y: 300, distance: 102.3
click at [170, 300] on div "artikelnummer afmeting [GEOGRAPHIC_DATA] gewicht verpakking gtin artikelnummer …" at bounding box center [536, 241] width 756 height 527
copy link "PWR9400501"
